Goal: Complete application form

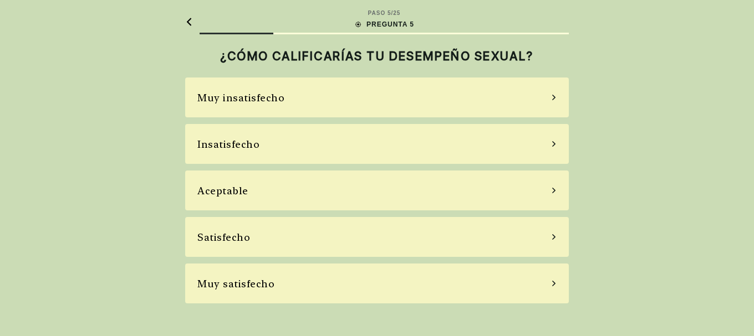
drag, startPoint x: 0, startPoint y: 0, endPoint x: 427, endPoint y: 32, distance: 427.9
click at [426, 32] on div "PASO 5 / 25 PREGUNTA 5" at bounding box center [384, 21] width 369 height 25
click at [559, 33] on div at bounding box center [384, 34] width 369 height 2
click at [283, 33] on div at bounding box center [384, 34] width 369 height 2
click at [245, 33] on div at bounding box center [237, 34] width 74 height 2
